Goal: Task Accomplishment & Management: Manage account settings

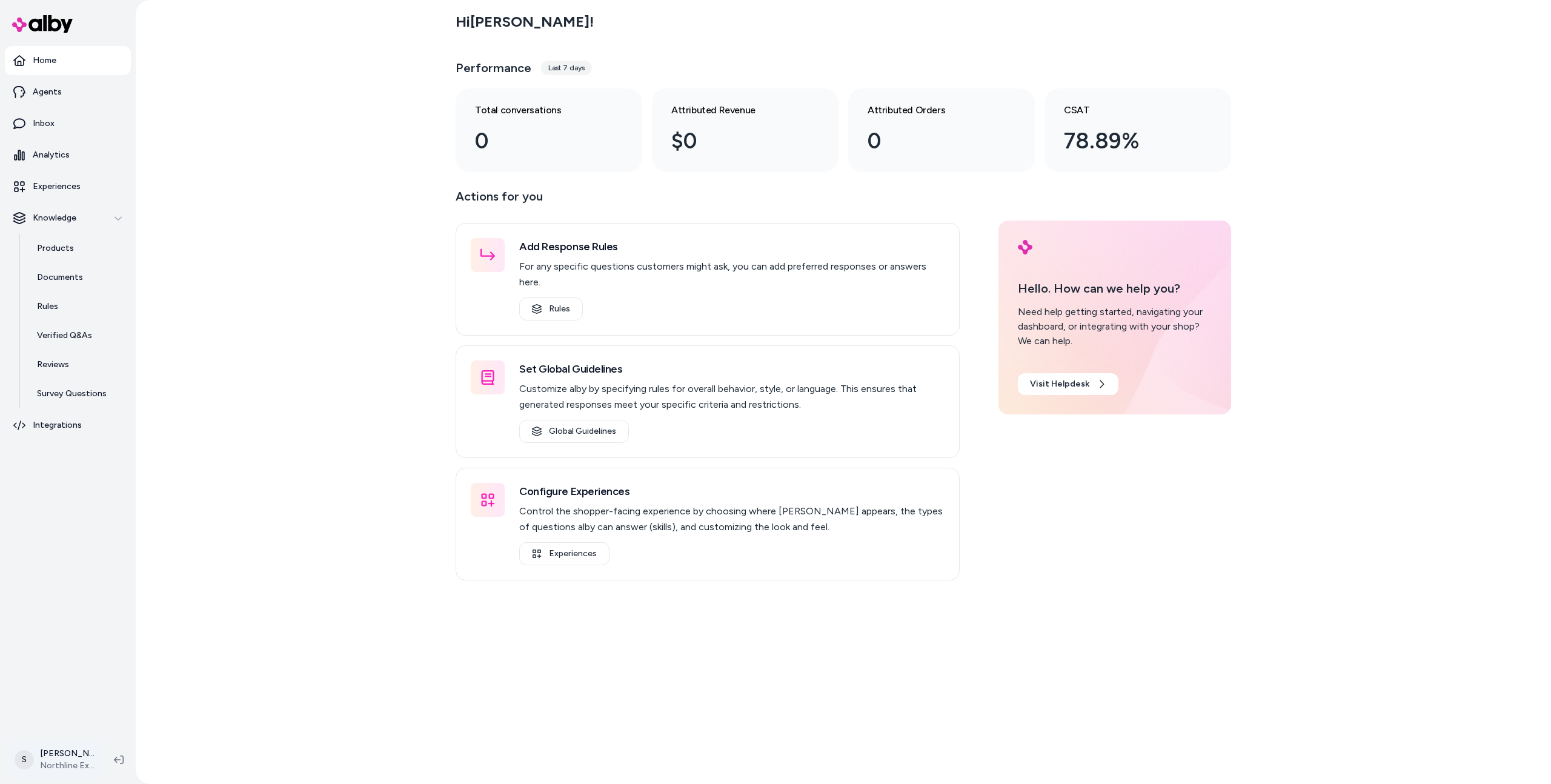
click at [80, 748] on html "Home Agents Inbox Analytics Experiences Knowledge Products Documents Rules Veri…" at bounding box center [775, 392] width 1551 height 784
click at [75, 625] on link "Settings" at bounding box center [85, 623] width 145 height 29
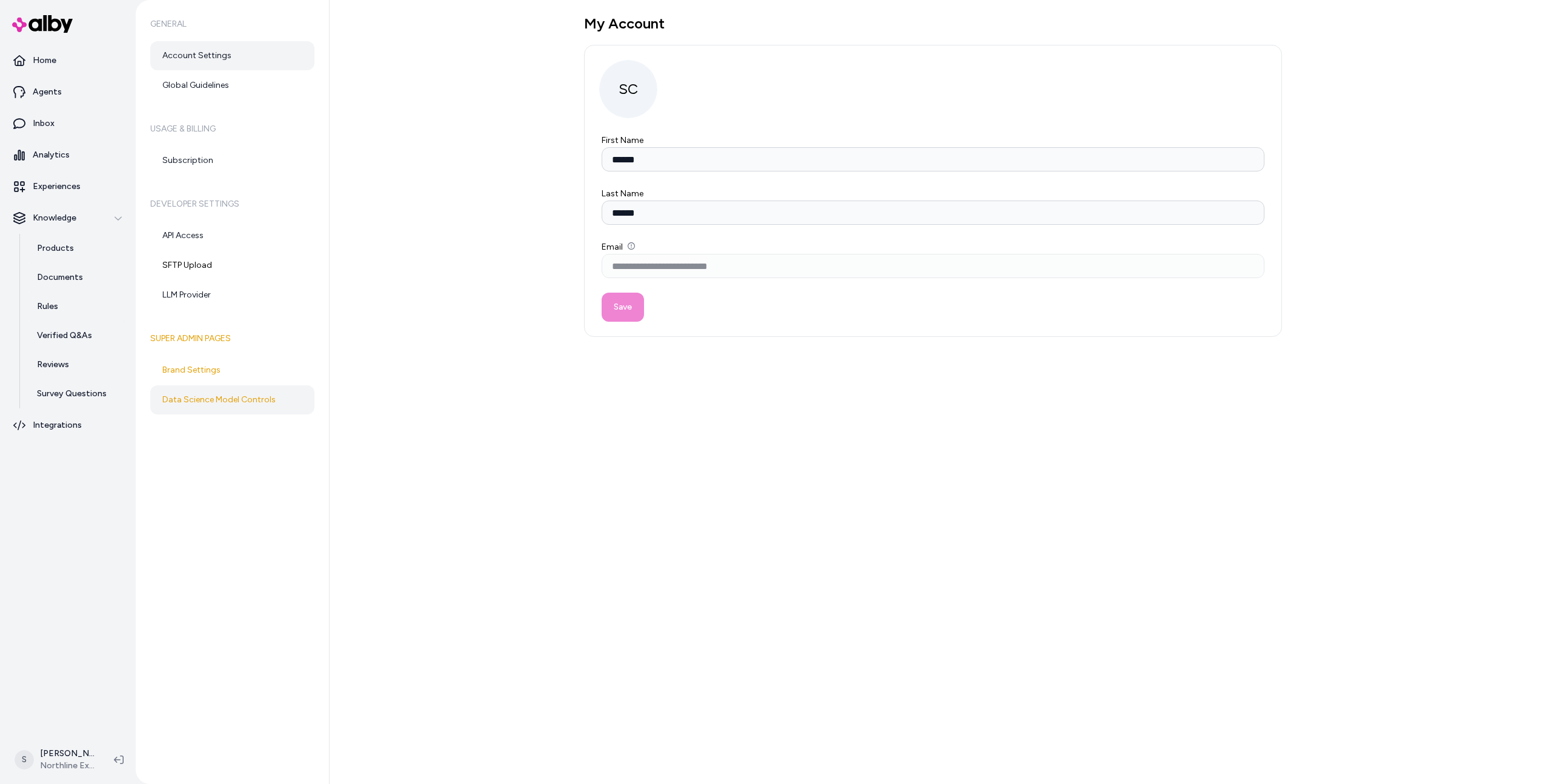
click at [217, 405] on link "Data Science Model Controls" at bounding box center [232, 400] width 164 height 29
